Goal: Find specific page/section: Find specific page/section

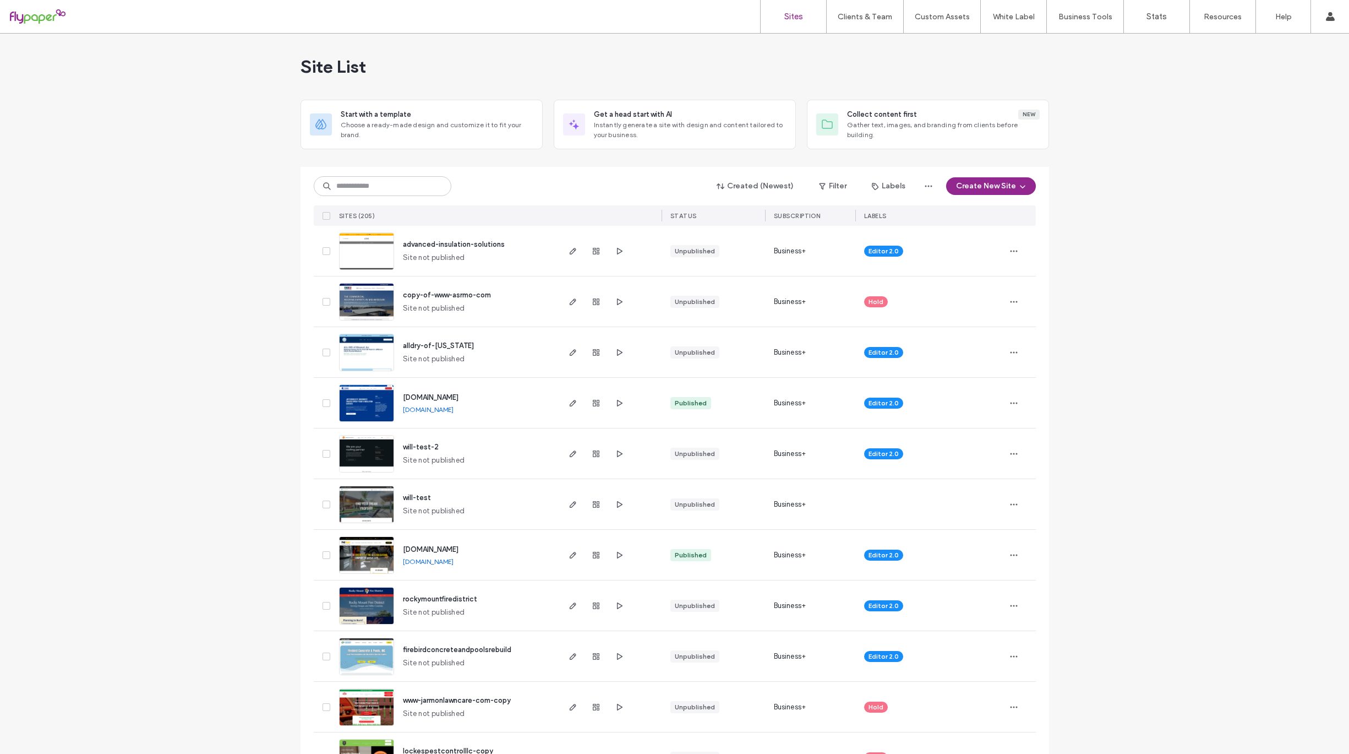
click at [452, 598] on span "rockymountfiredistrict" at bounding box center [440, 599] width 74 height 8
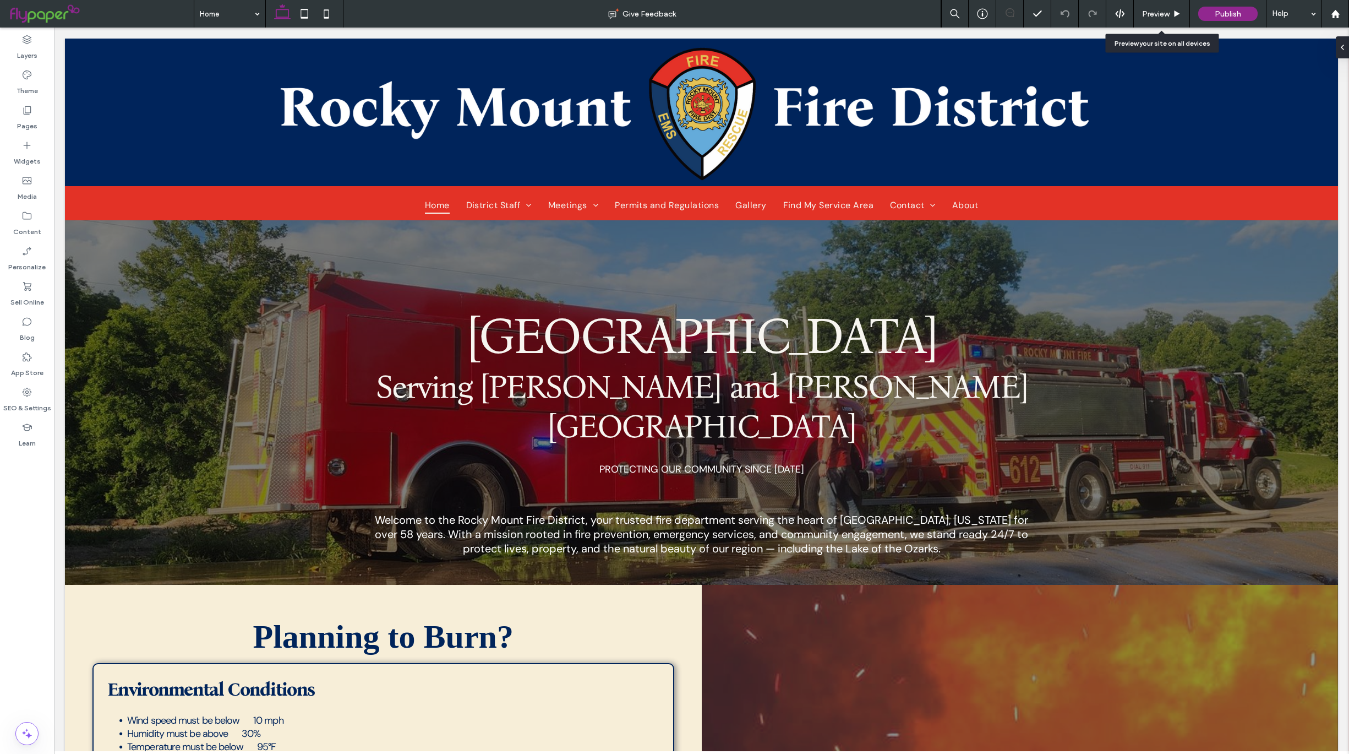
click at [1161, 13] on span "Preview" at bounding box center [1156, 13] width 28 height 9
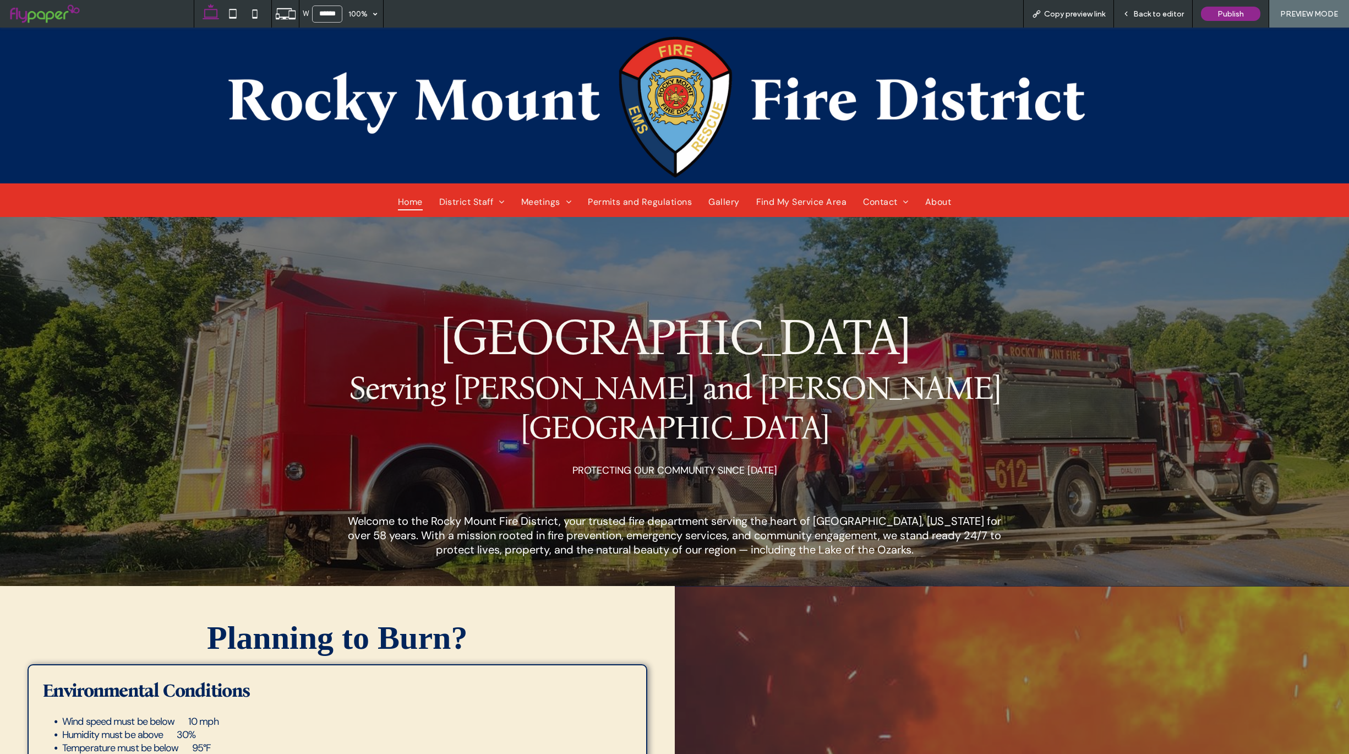
click at [1059, 9] on span "Copy preview link" at bounding box center [1074, 13] width 61 height 9
click at [1164, 12] on span "Back to editor" at bounding box center [1159, 13] width 51 height 9
